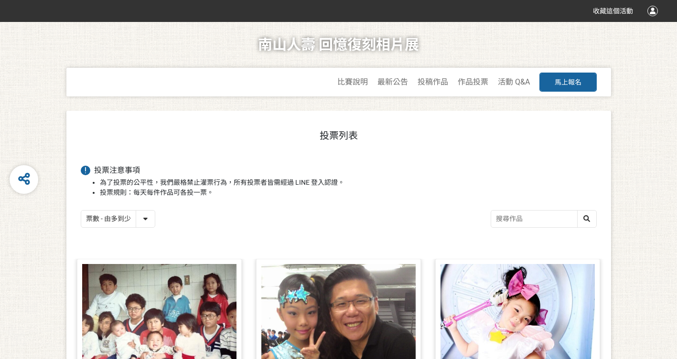
select select "vote"
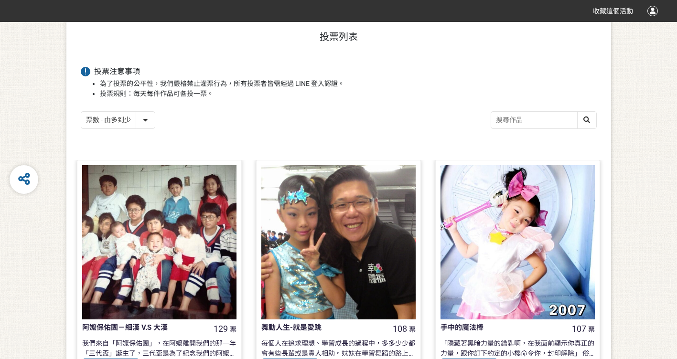
scroll to position [191, 0]
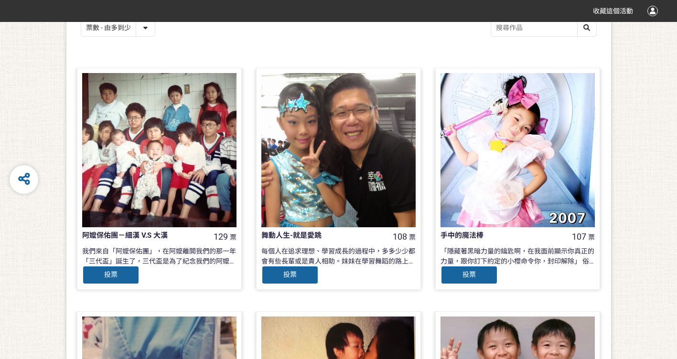
click at [298, 271] on div "投票" at bounding box center [289, 275] width 57 height 19
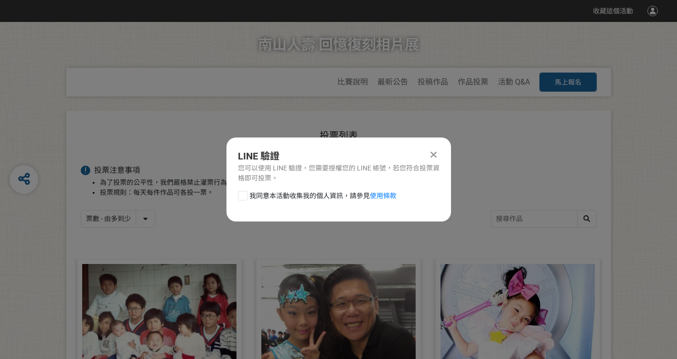
scroll to position [0, 0]
click at [247, 196] on div at bounding box center [243, 196] width 10 height 10
checkbox input "true"
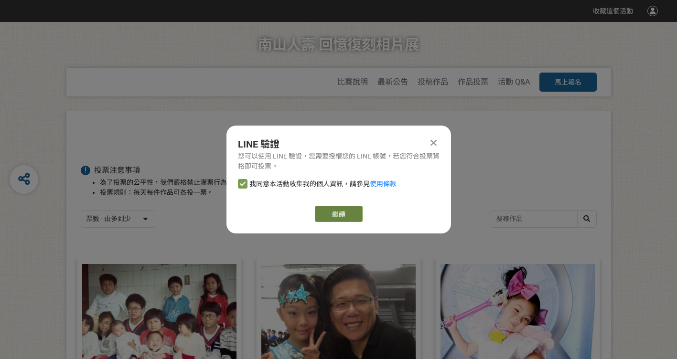
click at [338, 209] on button "繼續" at bounding box center [339, 214] width 48 height 16
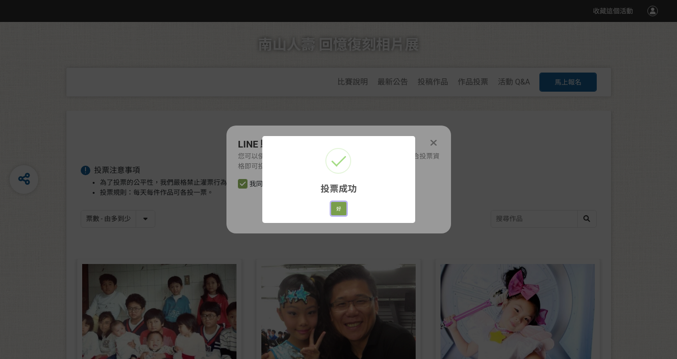
click at [338, 209] on button "好" at bounding box center [338, 208] width 15 height 13
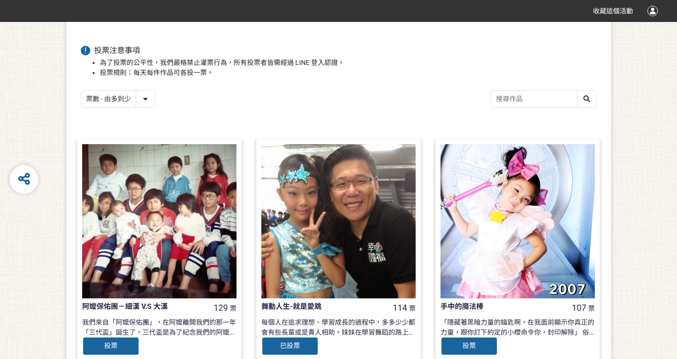
scroll to position [175, 0]
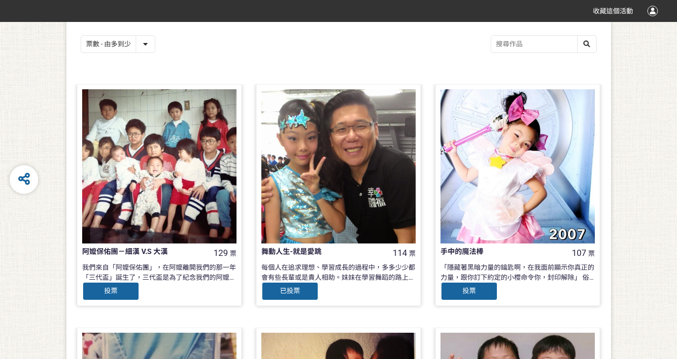
click at [482, 293] on div "投票" at bounding box center [468, 291] width 57 height 19
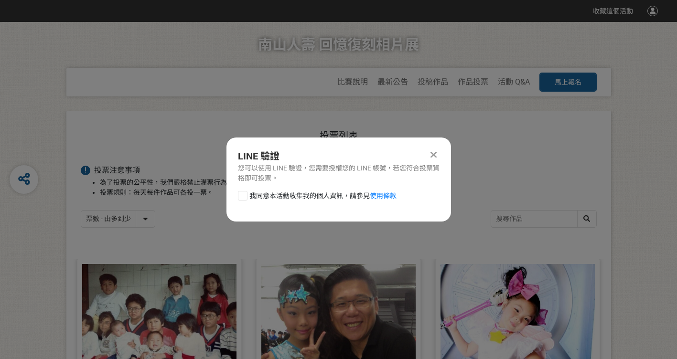
click at [240, 194] on div at bounding box center [243, 196] width 10 height 10
checkbox input "true"
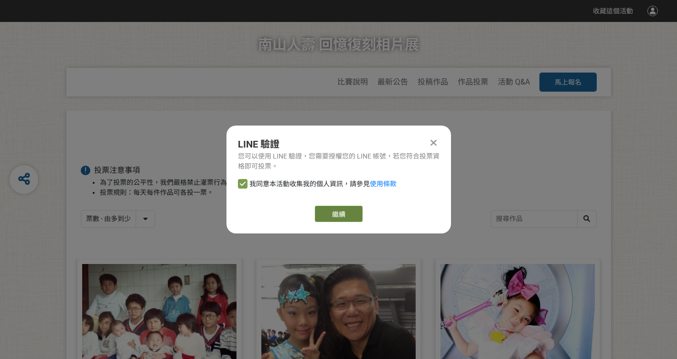
click at [345, 213] on button "繼續" at bounding box center [339, 214] width 48 height 16
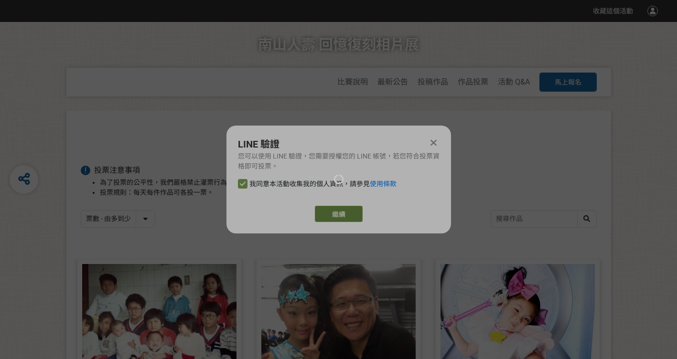
click at [345, 213] on div at bounding box center [338, 179] width 677 height 359
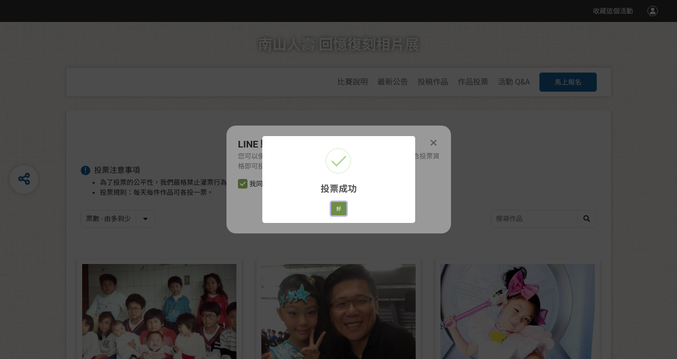
click at [341, 209] on button "好" at bounding box center [338, 208] width 15 height 13
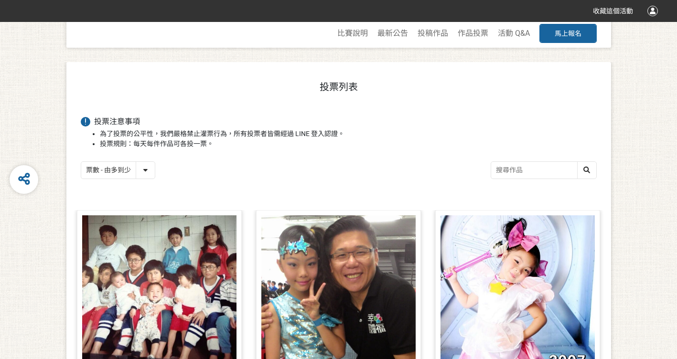
scroll to position [79, 0]
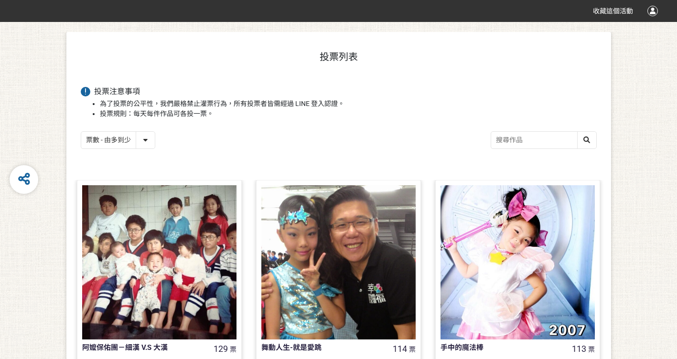
drag, startPoint x: 656, startPoint y: 0, endPoint x: 374, endPoint y: 87, distance: 295.5
click at [374, 87] on h3 "投票注意事項" at bounding box center [339, 92] width 516 height 10
